Goal: Task Accomplishment & Management: Complete application form

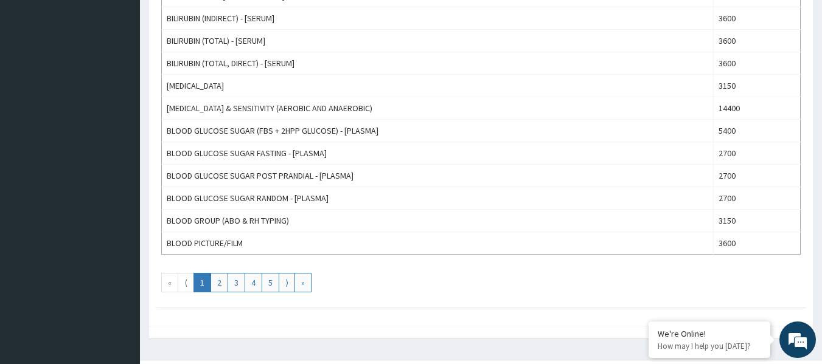
scroll to position [1101, 0]
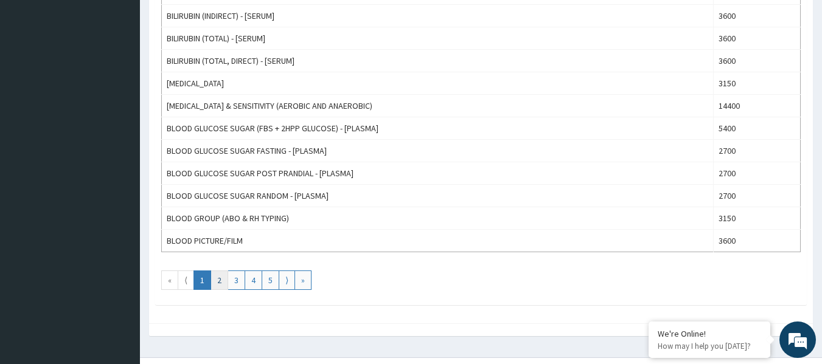
click at [225, 281] on link "2" at bounding box center [220, 280] width 18 height 19
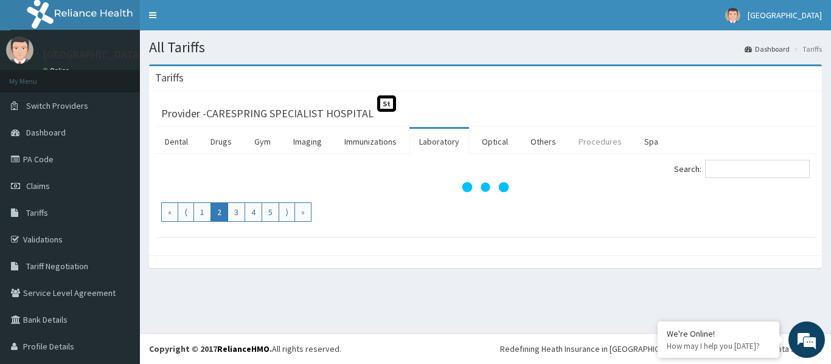
click at [605, 141] on link "Procedures" at bounding box center [600, 142] width 63 height 26
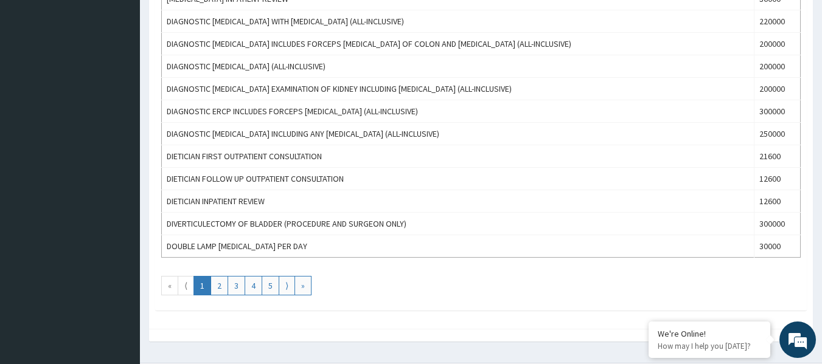
scroll to position [1174, 0]
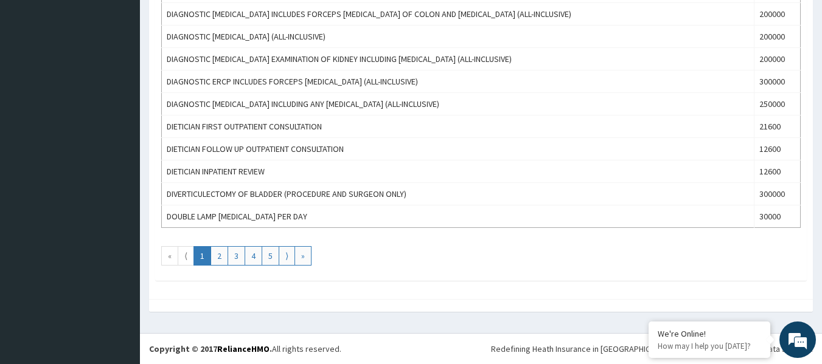
click at [201, 257] on link "1" at bounding box center [202, 255] width 18 height 19
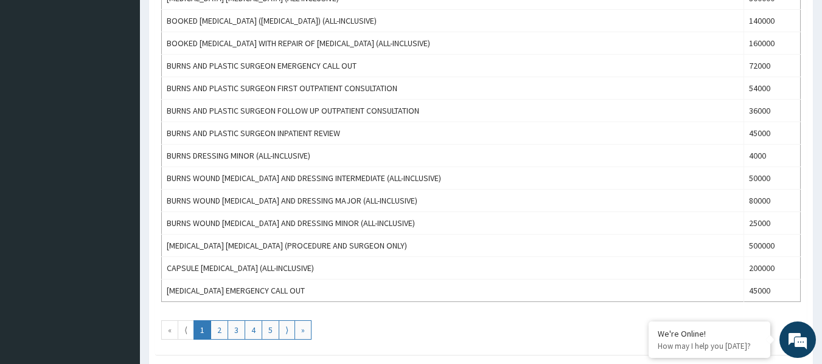
scroll to position [1126, 0]
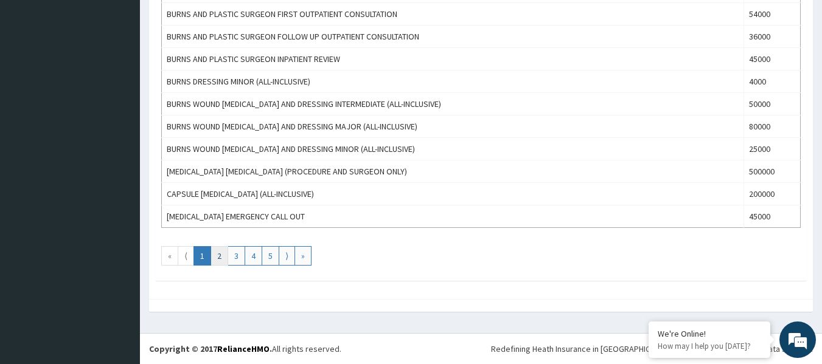
click at [218, 262] on link "2" at bounding box center [220, 255] width 18 height 19
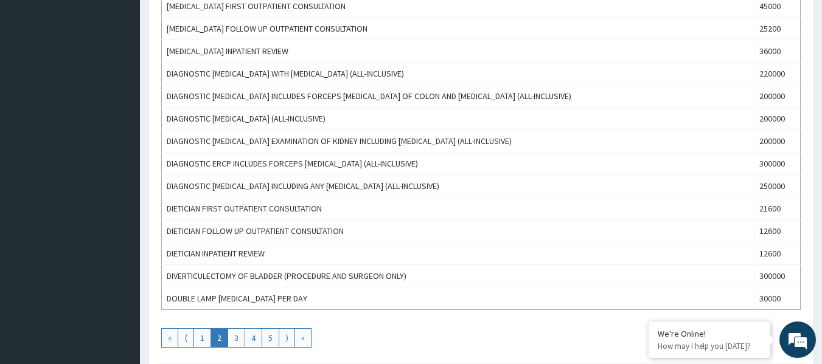
scroll to position [1174, 0]
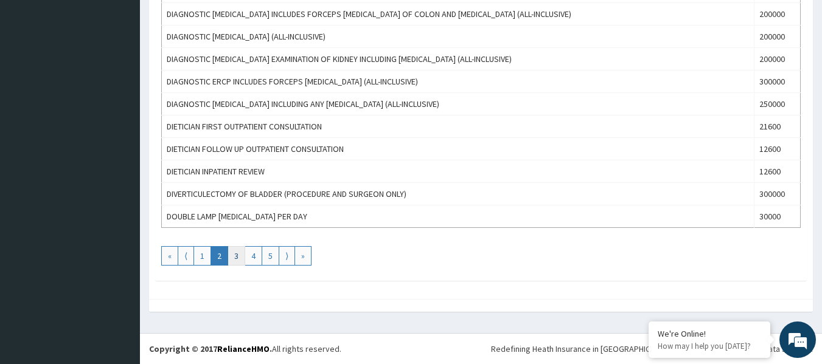
click at [236, 259] on link "3" at bounding box center [237, 255] width 18 height 19
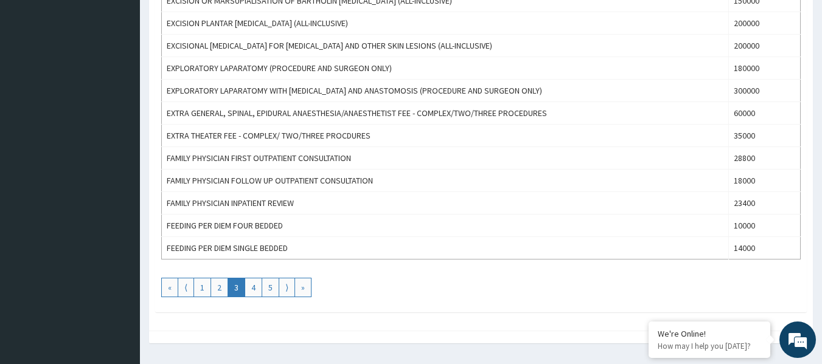
scroll to position [1126, 0]
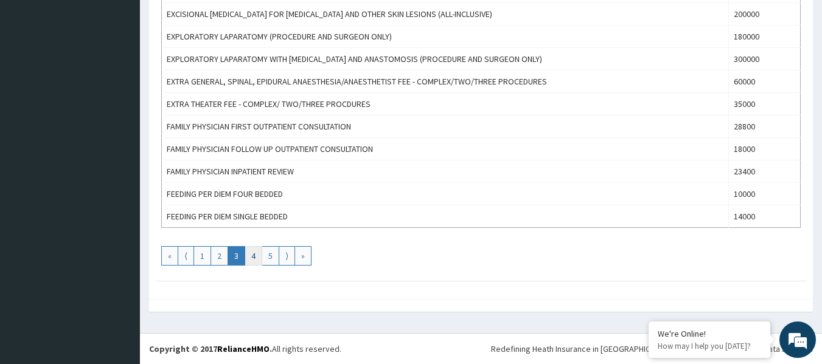
click at [252, 261] on link "4" at bounding box center [254, 255] width 18 height 19
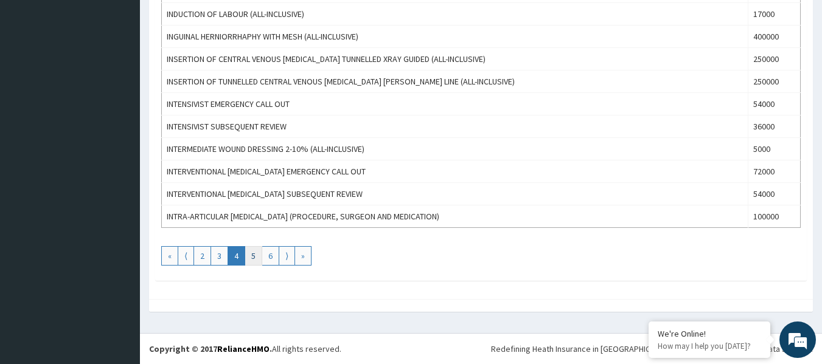
click at [249, 261] on link "5" at bounding box center [254, 255] width 18 height 19
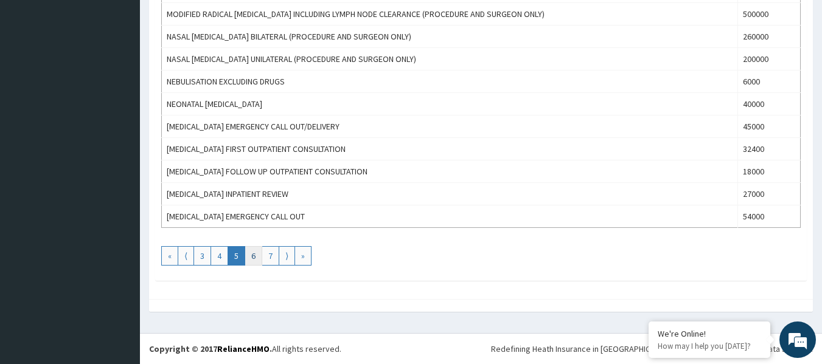
click at [253, 257] on link "6" at bounding box center [254, 255] width 18 height 19
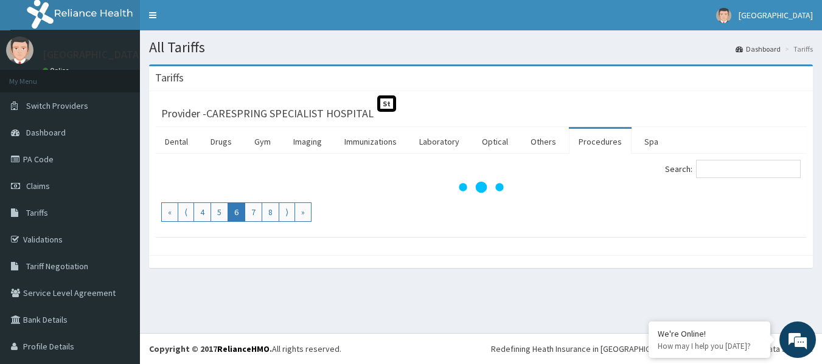
scroll to position [0, 0]
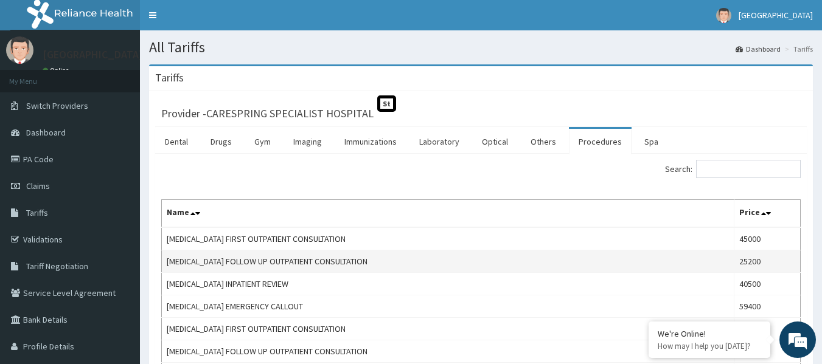
click at [252, 257] on td "NEPHROLOGIST FOLLOW UP OUTPATIENT CONSULTATION" at bounding box center [448, 262] width 573 height 23
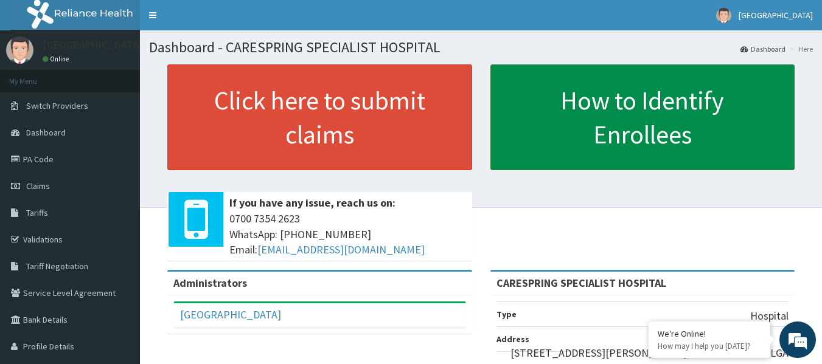
drag, startPoint x: 824, startPoint y: 106, endPoint x: 778, endPoint y: 102, distance: 47.0
click at [778, 102] on html "RelianceHMO Provider Portal | Dashboard R EL Toggle navigation [GEOGRAPHIC_DATA…" at bounding box center [411, 290] width 822 height 580
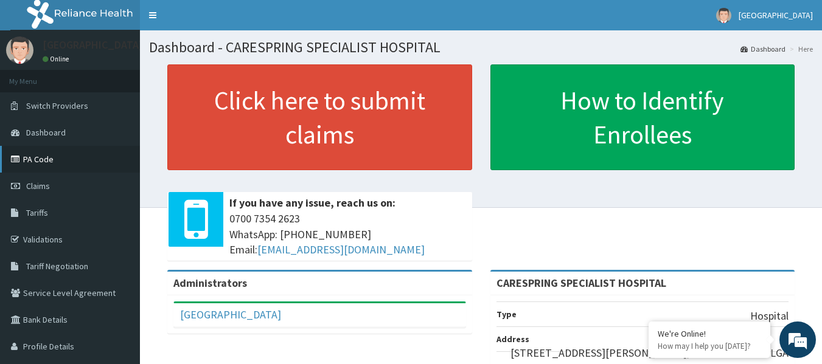
click at [39, 163] on link "PA Code" at bounding box center [70, 159] width 140 height 27
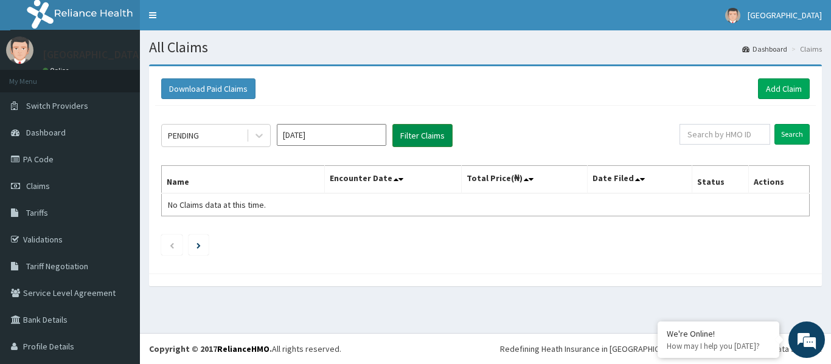
click at [440, 131] on button "Filter Claims" at bounding box center [422, 135] width 60 height 23
click at [425, 137] on button "Filter Claims" at bounding box center [422, 135] width 60 height 23
click at [338, 138] on input "Oct 2025" at bounding box center [332, 135] width 110 height 22
click at [415, 97] on div "Download Paid Claims Add Claim" at bounding box center [485, 88] width 649 height 21
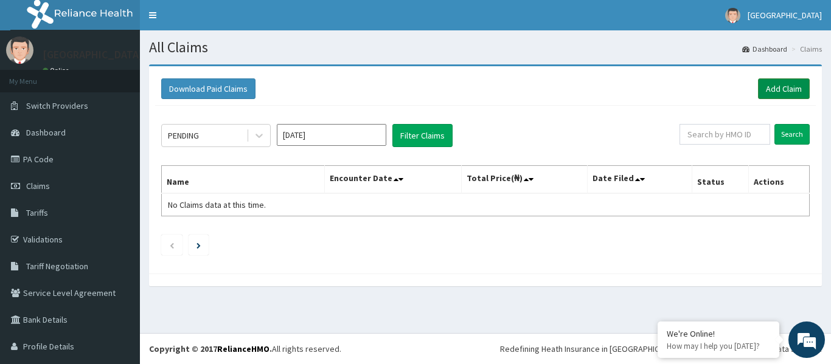
click at [775, 86] on link "Add Claim" at bounding box center [784, 88] width 52 height 21
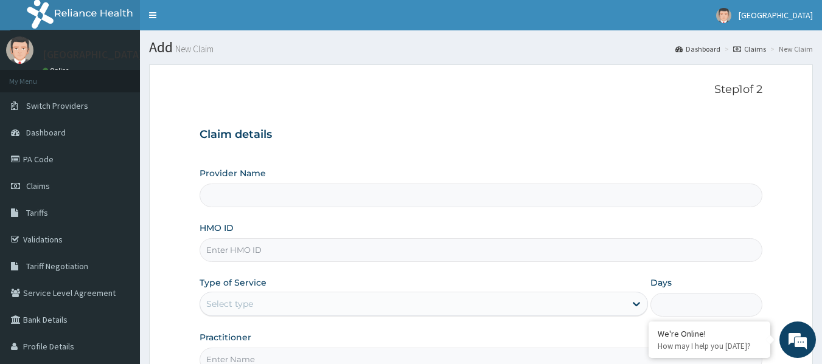
type input "CARESPRING SPECIALIST HOSPITAL"
click at [520, 124] on div "Claim details Provider Name CARESPRING SPECIALIST HOSPITAL HMO ID Type of Servi…" at bounding box center [481, 244] width 563 height 256
click at [46, 263] on span "Tariff Negotiation" at bounding box center [57, 266] width 62 height 11
